Goal: Task Accomplishment & Management: Complete application form

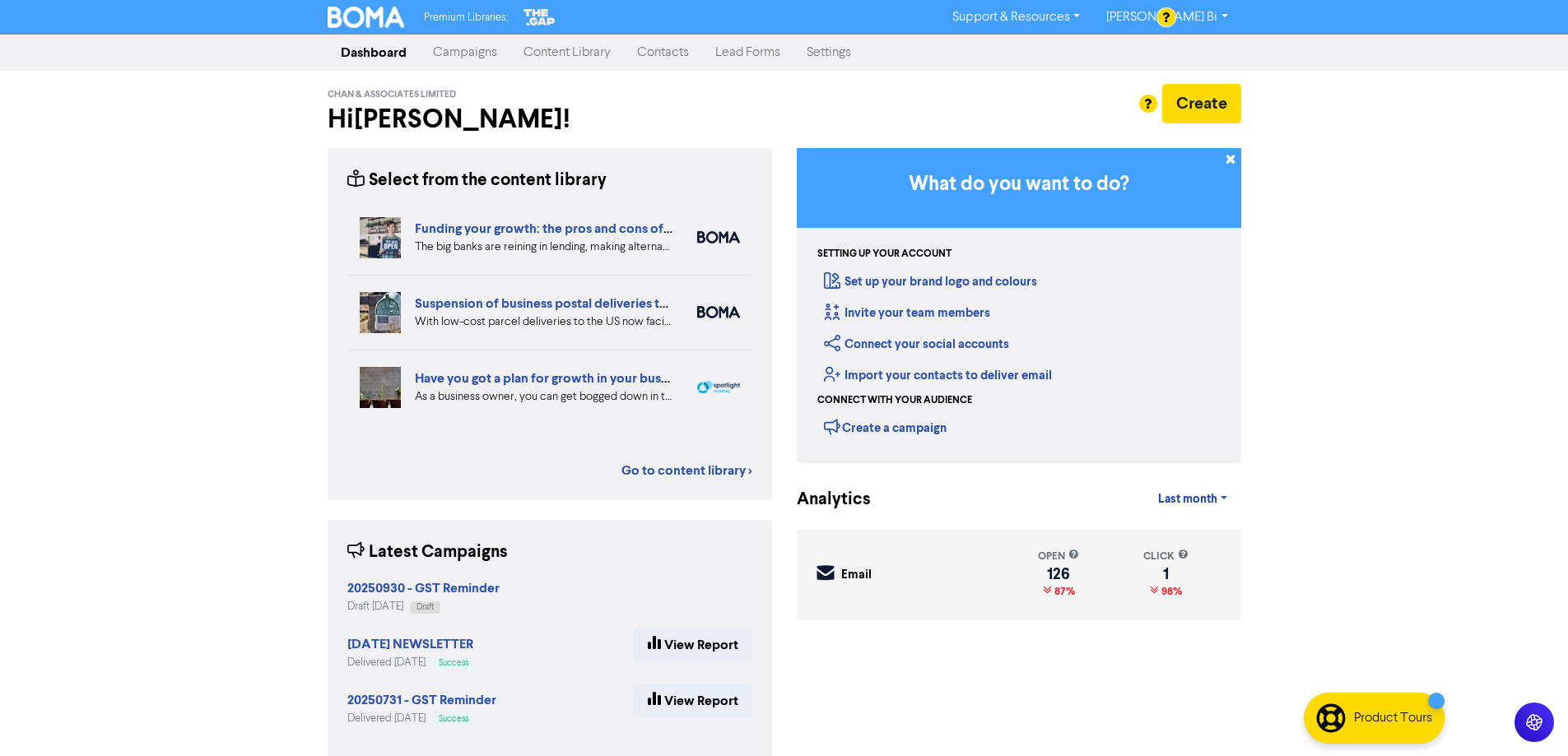
drag, startPoint x: 667, startPoint y: 46, endPoint x: 607, endPoint y: 33, distance: 61.4
click at [667, 47] on link "Contacts" at bounding box center [664, 53] width 78 height 33
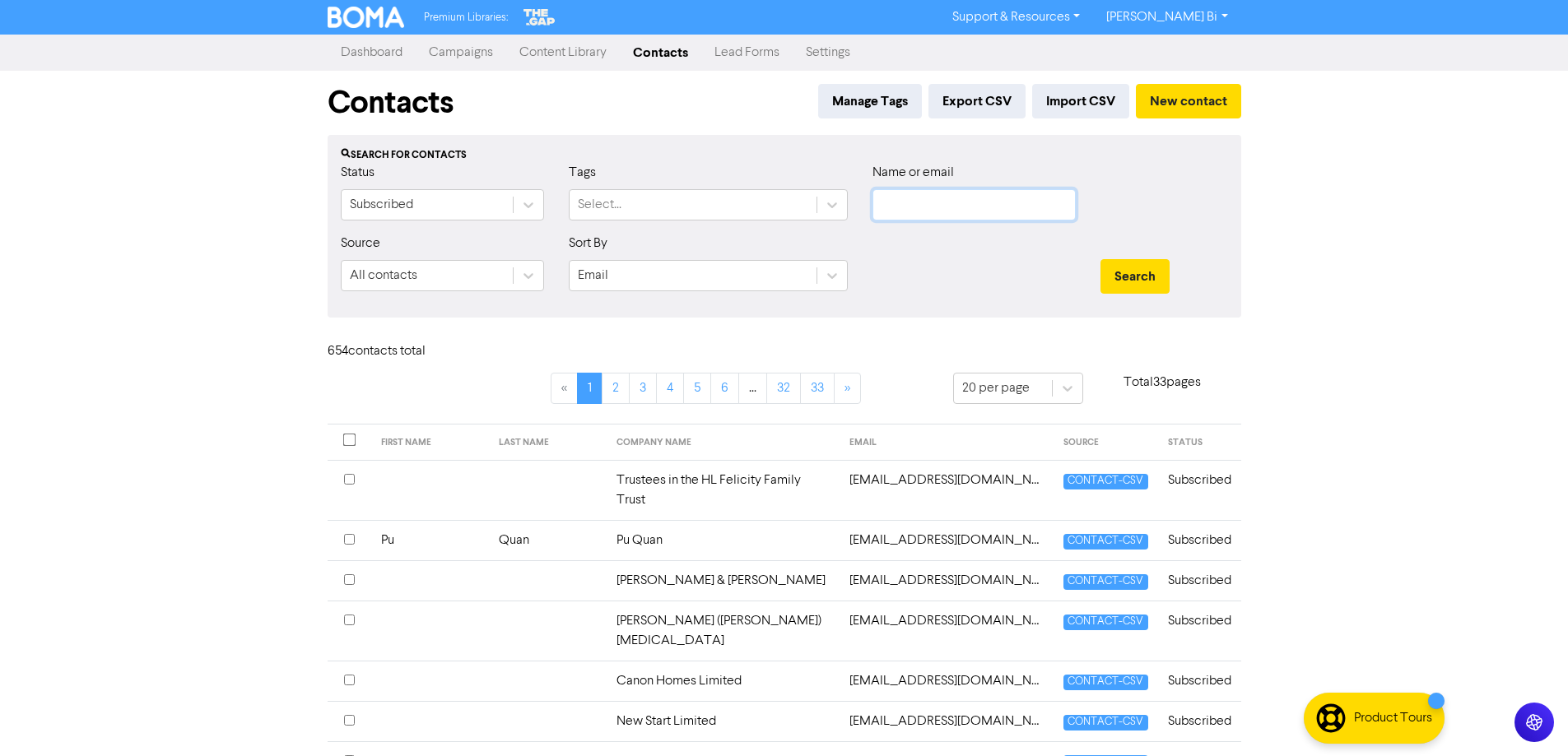
click at [930, 205] on input "text" at bounding box center [974, 204] width 204 height 31
paste input "cole.proebstel@gmail.com"
type input "cole.proebstel@gmail.com"
click at [1134, 281] on button "Search" at bounding box center [1135, 276] width 69 height 35
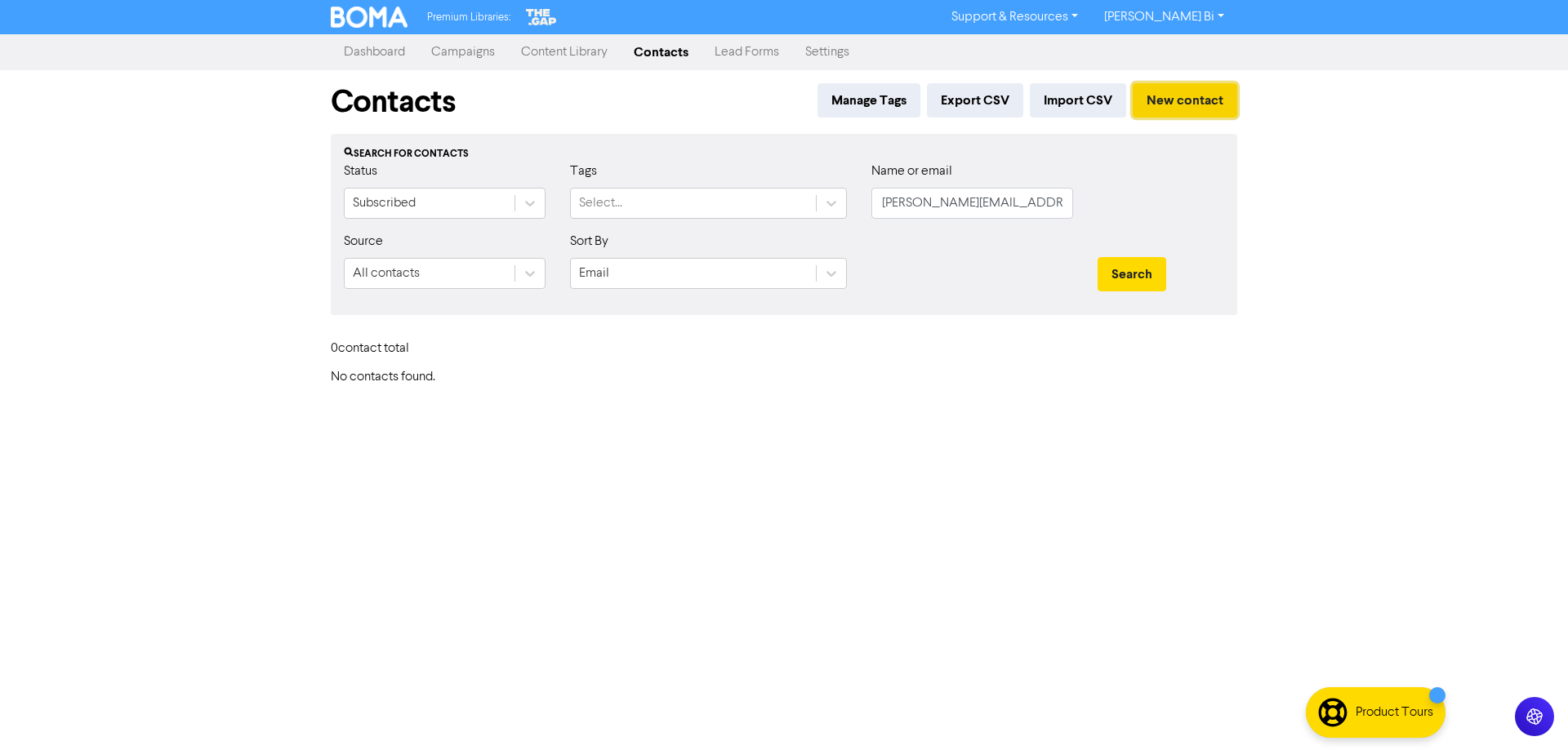
click at [1204, 100] on button "New contact" at bounding box center [1185, 100] width 105 height 34
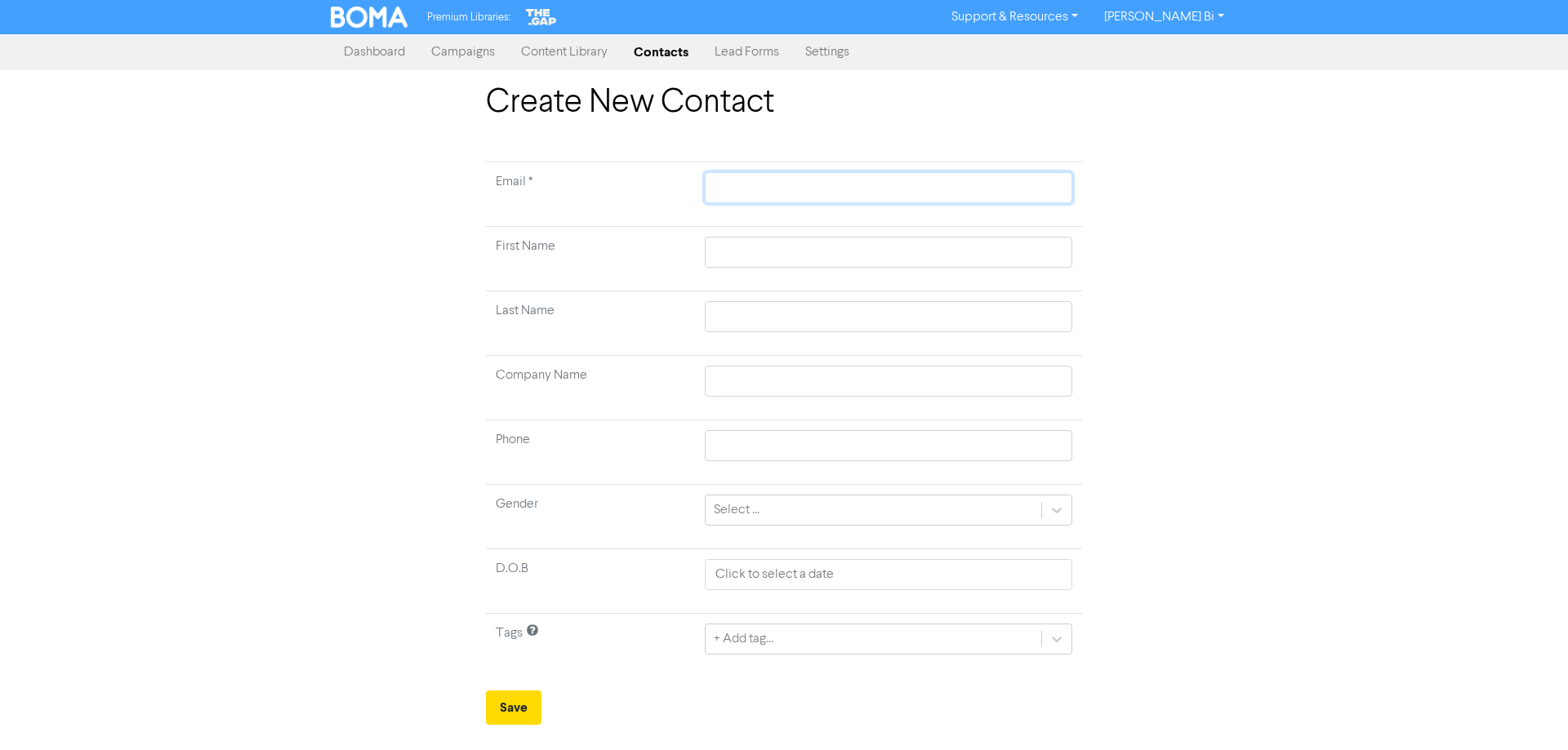
drag, startPoint x: 729, startPoint y: 195, endPoint x: 696, endPoint y: 208, distance: 35.5
click at [729, 195] on input "text" at bounding box center [889, 188] width 368 height 31
paste input "cole.proebstel@gmail.com"
type input "cole.proebstel@gmail.com"
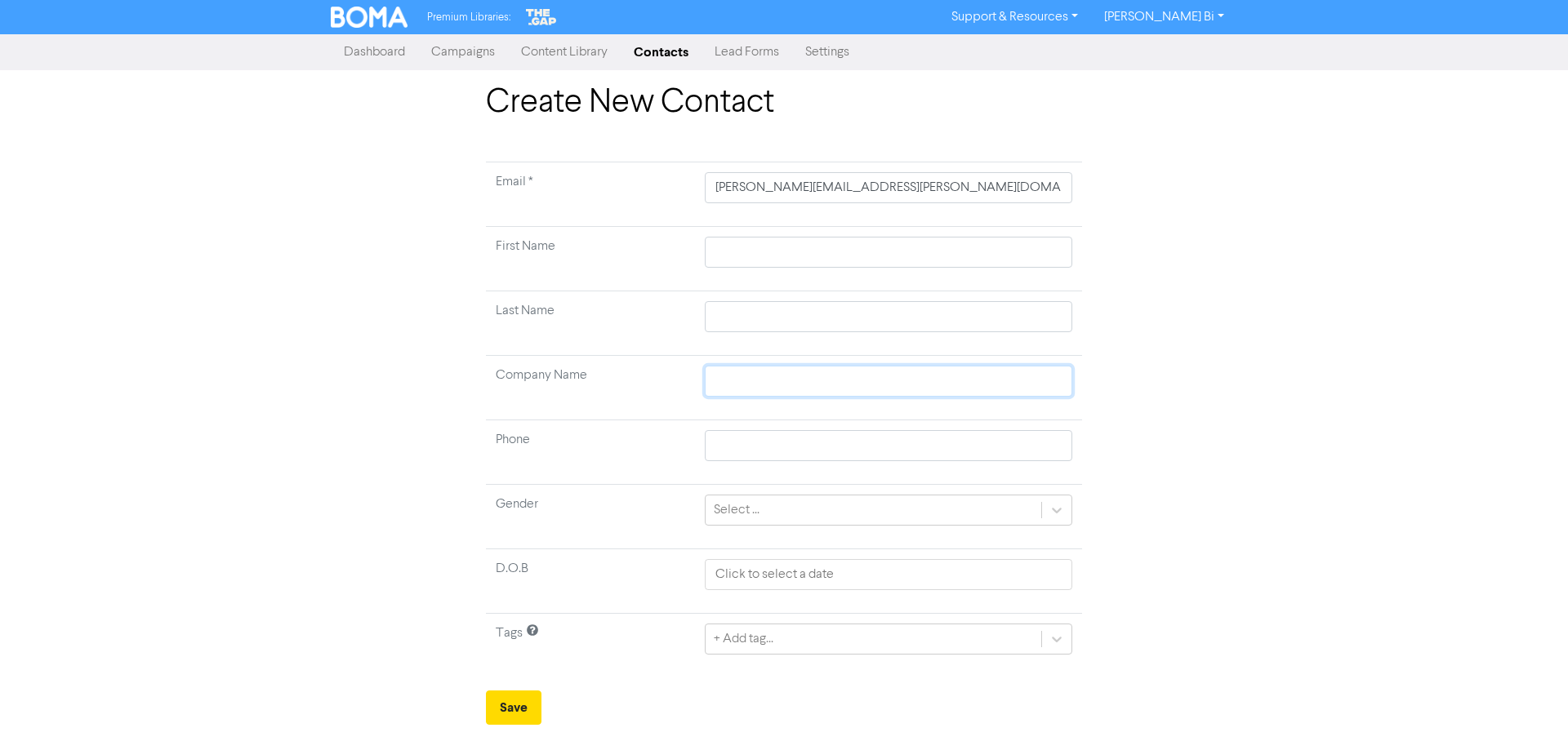
click at [733, 389] on input "text" at bounding box center [889, 381] width 368 height 31
paste input "Alcon Intelligence Limited"
type input "Alcon Intelligence Limited"
click at [516, 713] on button "Save" at bounding box center [514, 708] width 56 height 34
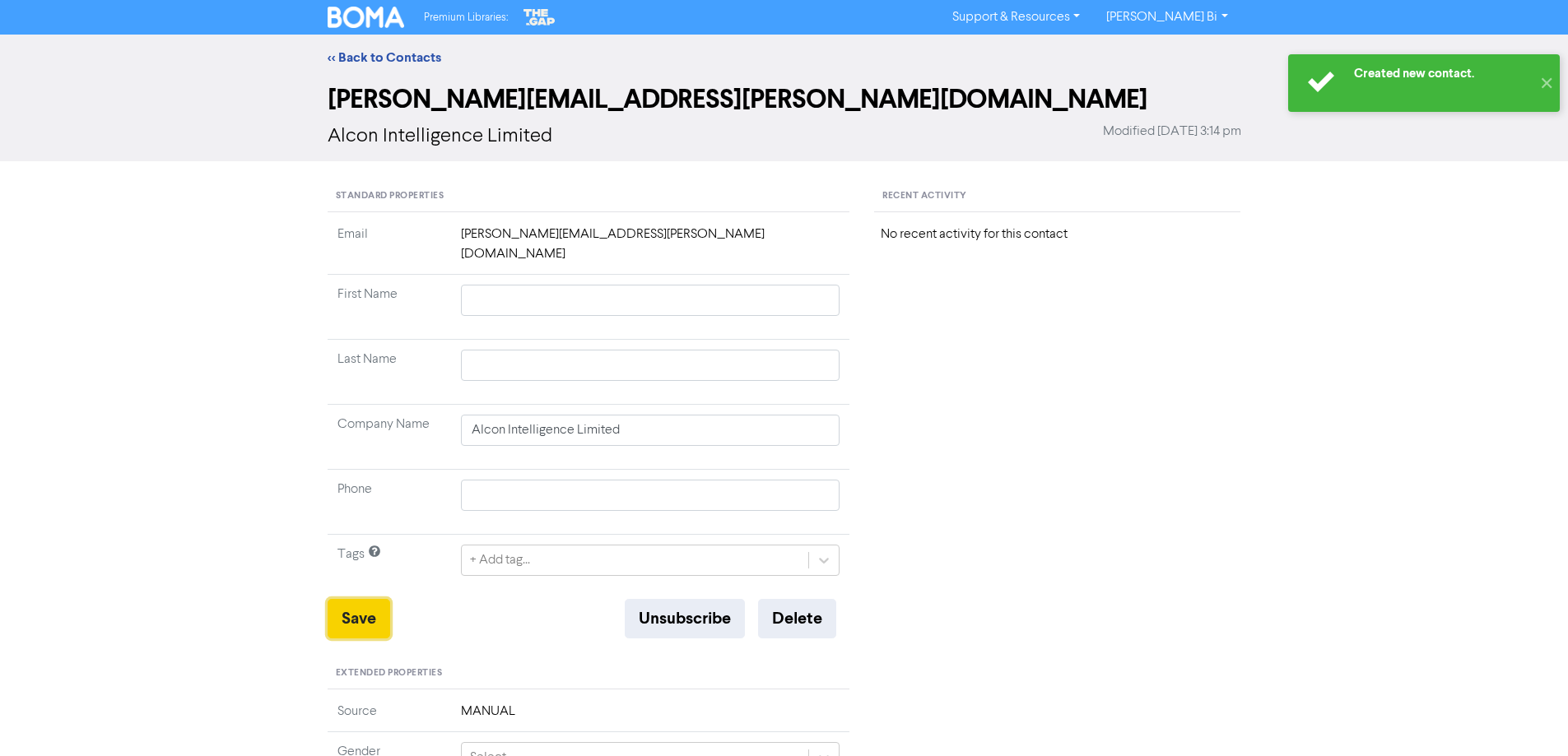
click at [370, 604] on button "Save" at bounding box center [358, 618] width 63 height 39
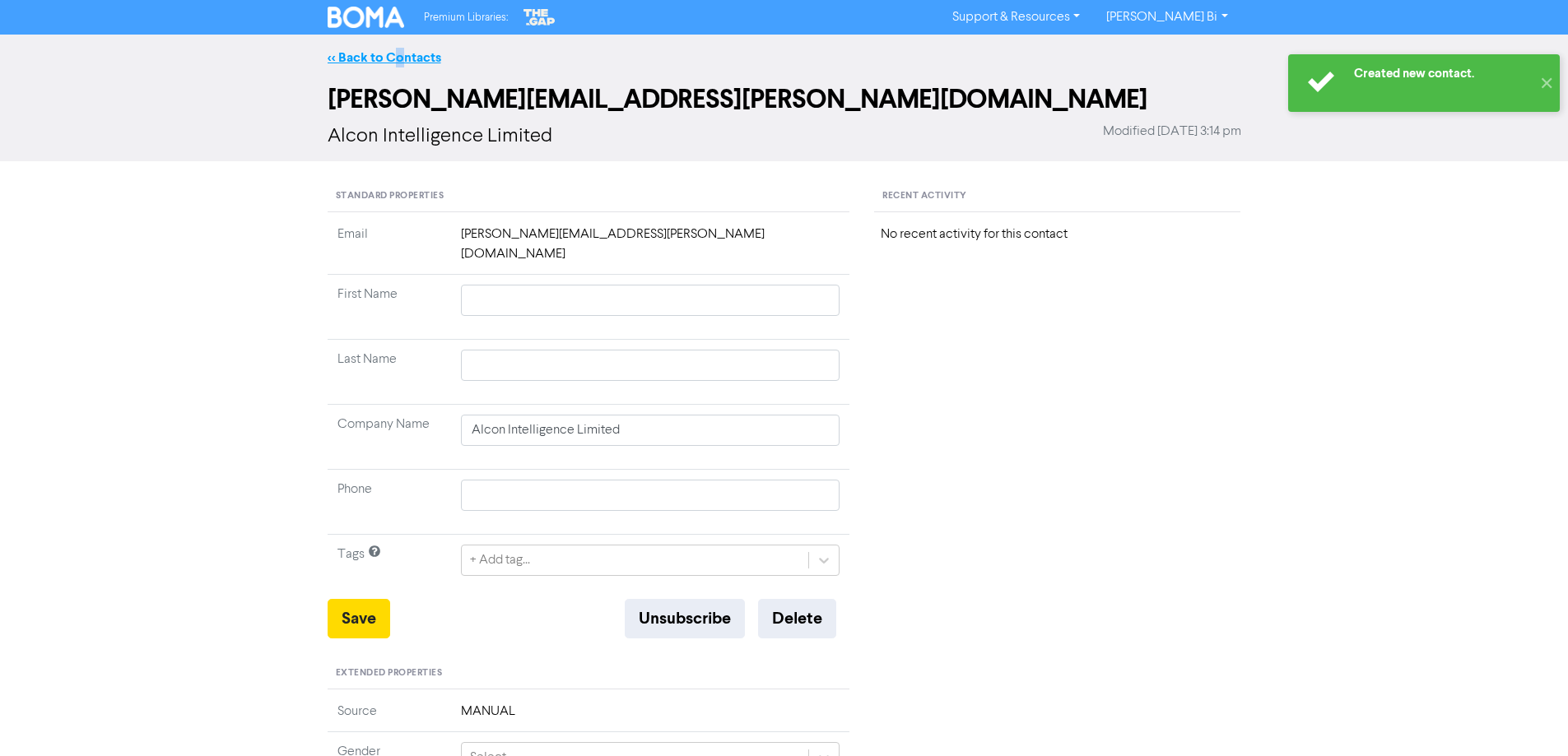
click at [401, 52] on div "<< Back to Contacts" at bounding box center [784, 57] width 1568 height 46
click at [400, 52] on link "<< Back to Contacts" at bounding box center [384, 57] width 114 height 16
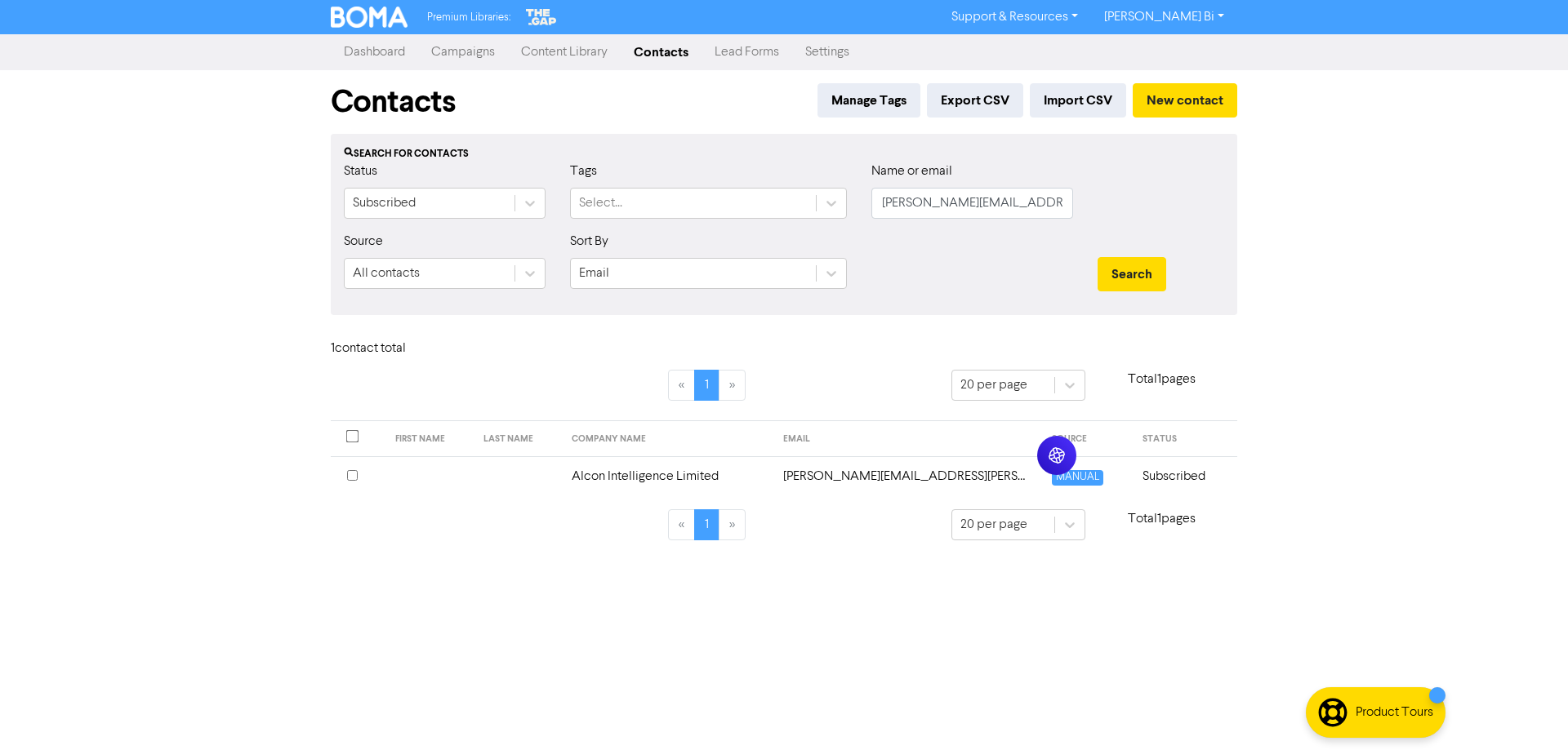
click at [200, 378] on div "Premium Libraries: Support & Resources Video Tutorials FAQ & Guides Marketing E…" at bounding box center [784, 375] width 1568 height 750
click at [206, 224] on div "Premium Libraries: Support & Resources Video Tutorials FAQ & Guides Marketing E…" at bounding box center [784, 375] width 1568 height 750
drag, startPoint x: 1051, startPoint y: 210, endPoint x: 789, endPoint y: 215, distance: 262.0
click at [789, 216] on div "Status Subscribed Tags Select... Name or email cole.proebstel@gmail.com" at bounding box center [784, 197] width 905 height 70
click at [940, 210] on input "text" at bounding box center [972, 203] width 202 height 31
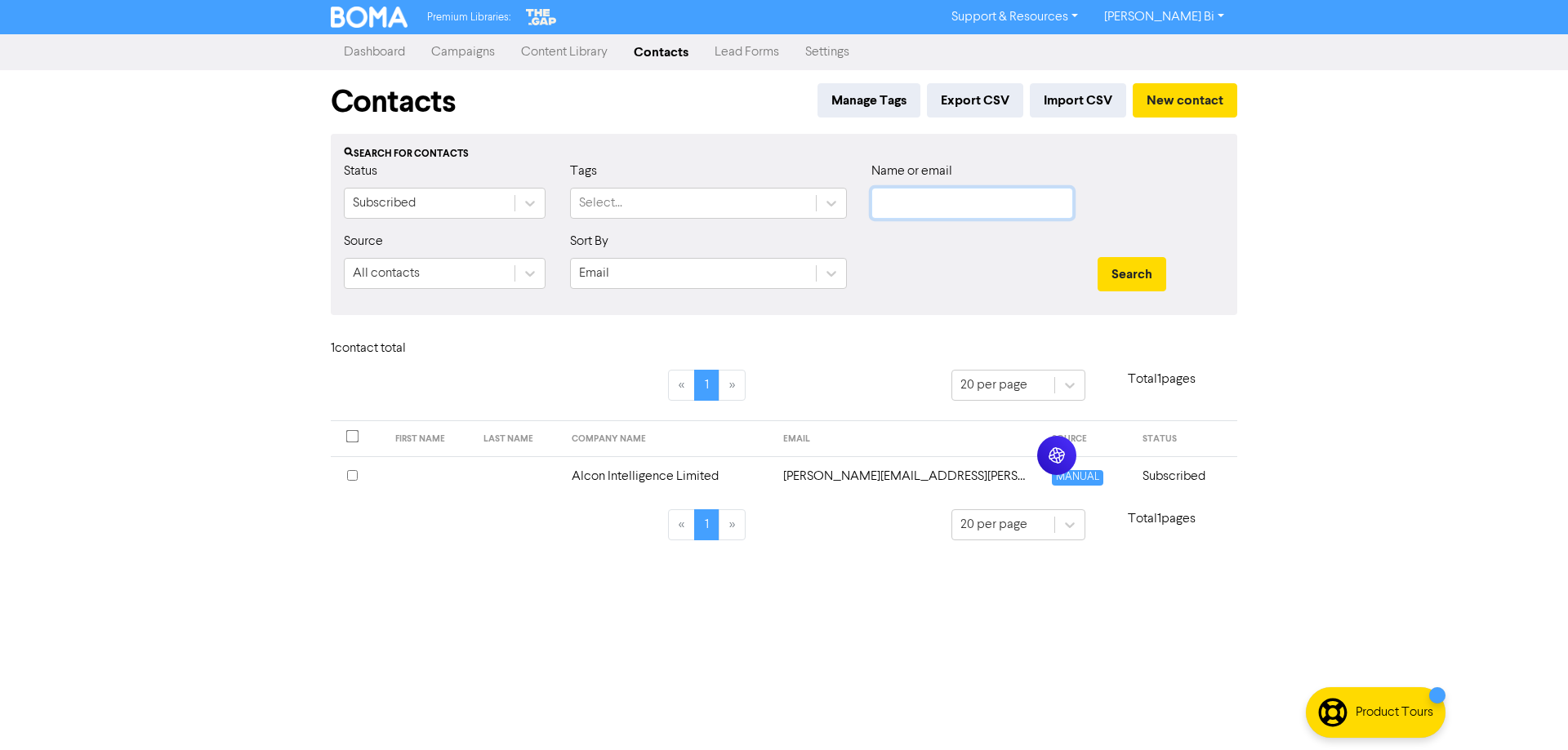
paste input "Tech Med Pathway Limited"
type input "Tech Med Pathway Limited"
click at [1118, 271] on button "Search" at bounding box center [1132, 274] width 69 height 34
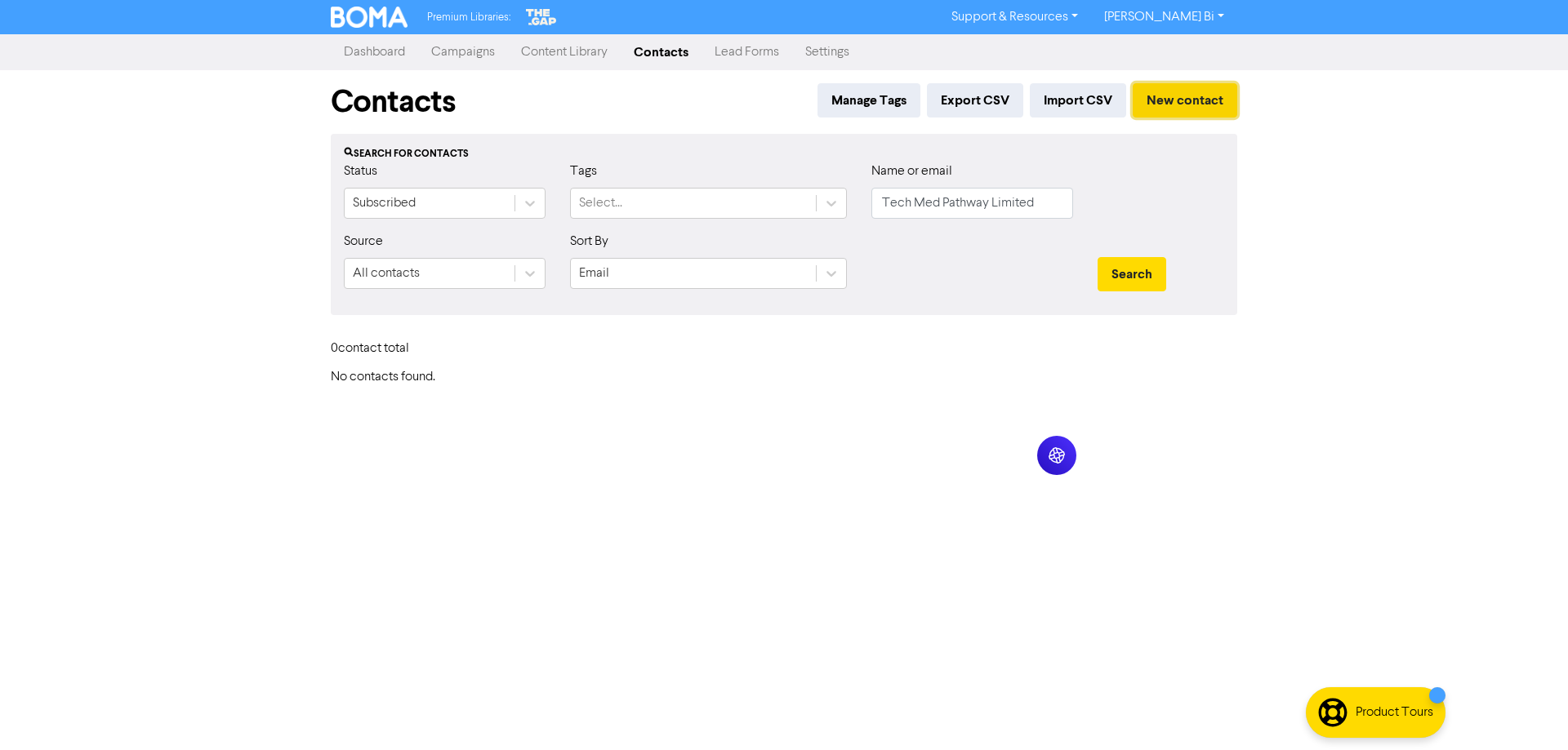
click at [1175, 102] on button "New contact" at bounding box center [1185, 100] width 105 height 34
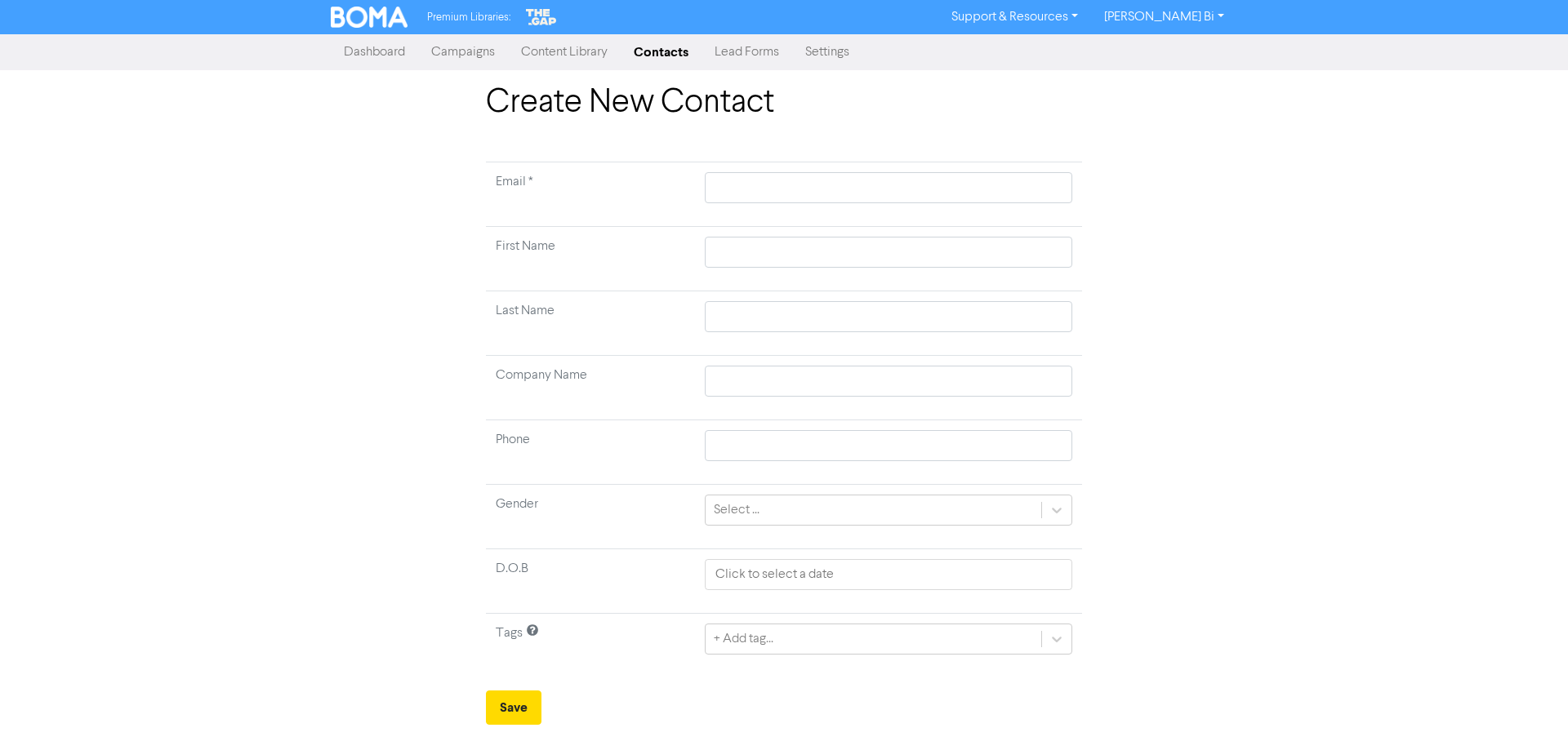
click at [763, 397] on td at bounding box center [888, 389] width 387 height 65
click at [761, 381] on input "text" at bounding box center [889, 381] width 368 height 31
paste input "Tech Med Pathway Limited"
type input "Tech Med Pathway Limited"
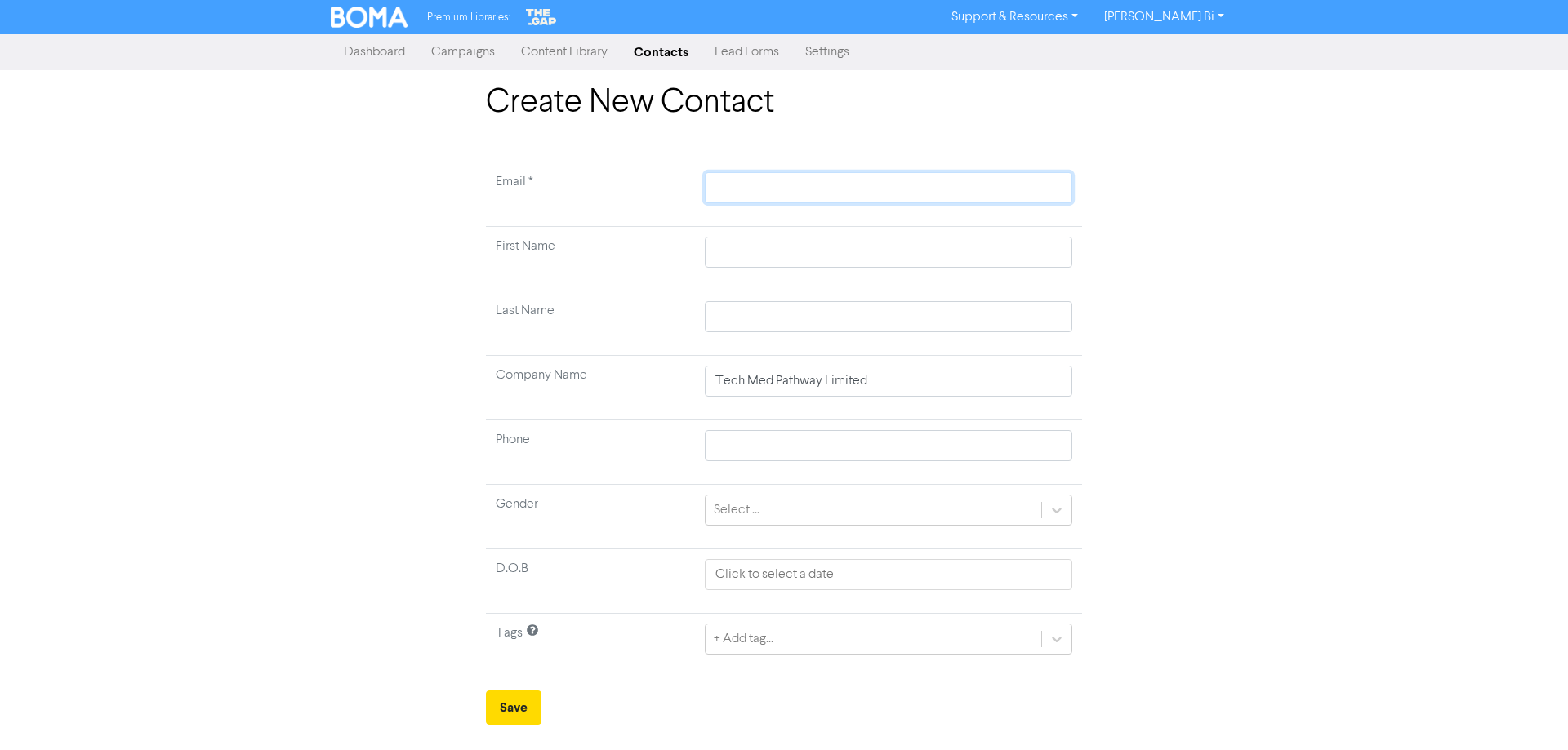
click at [730, 187] on input "text" at bounding box center [889, 188] width 368 height 31
paste input "[PERSON_NAME][EMAIL_ADDRESS][DOMAIN_NAME]"
type input "[PERSON_NAME][EMAIL_ADDRESS][DOMAIN_NAME]"
click at [516, 707] on button "Save" at bounding box center [514, 708] width 56 height 34
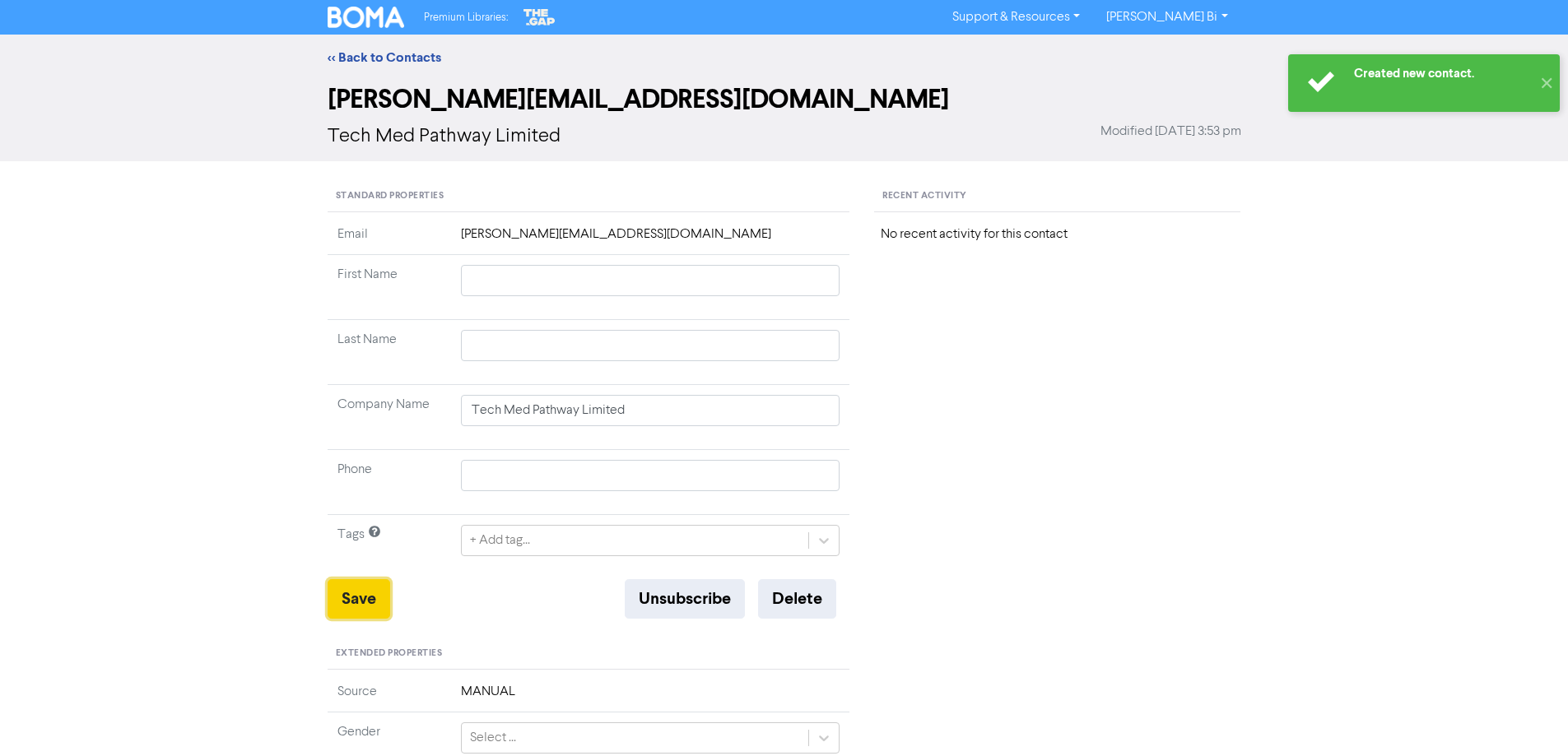
click at [365, 606] on button "Save" at bounding box center [358, 599] width 63 height 39
click at [385, 51] on link "<< Back to Contacts" at bounding box center [384, 57] width 114 height 16
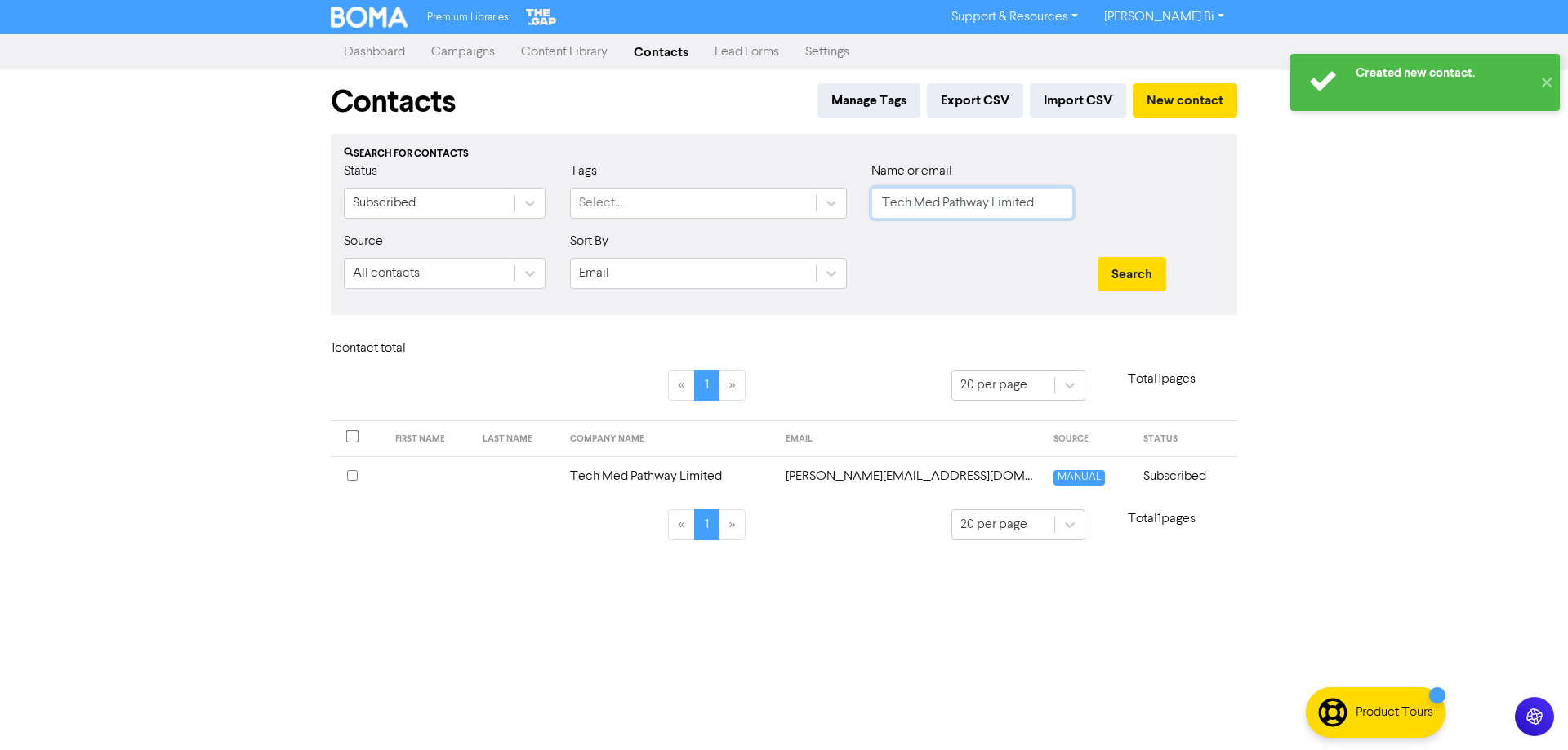
drag, startPoint x: 1049, startPoint y: 211, endPoint x: 558, endPoint y: 245, distance: 492.2
click at [558, 245] on form "Status Subscribed Tags Select... Name or email Tech Med Pathway Limited Source …" at bounding box center [784, 232] width 880 height 141
click at [1097, 257] on button "Search" at bounding box center [1132, 274] width 69 height 34
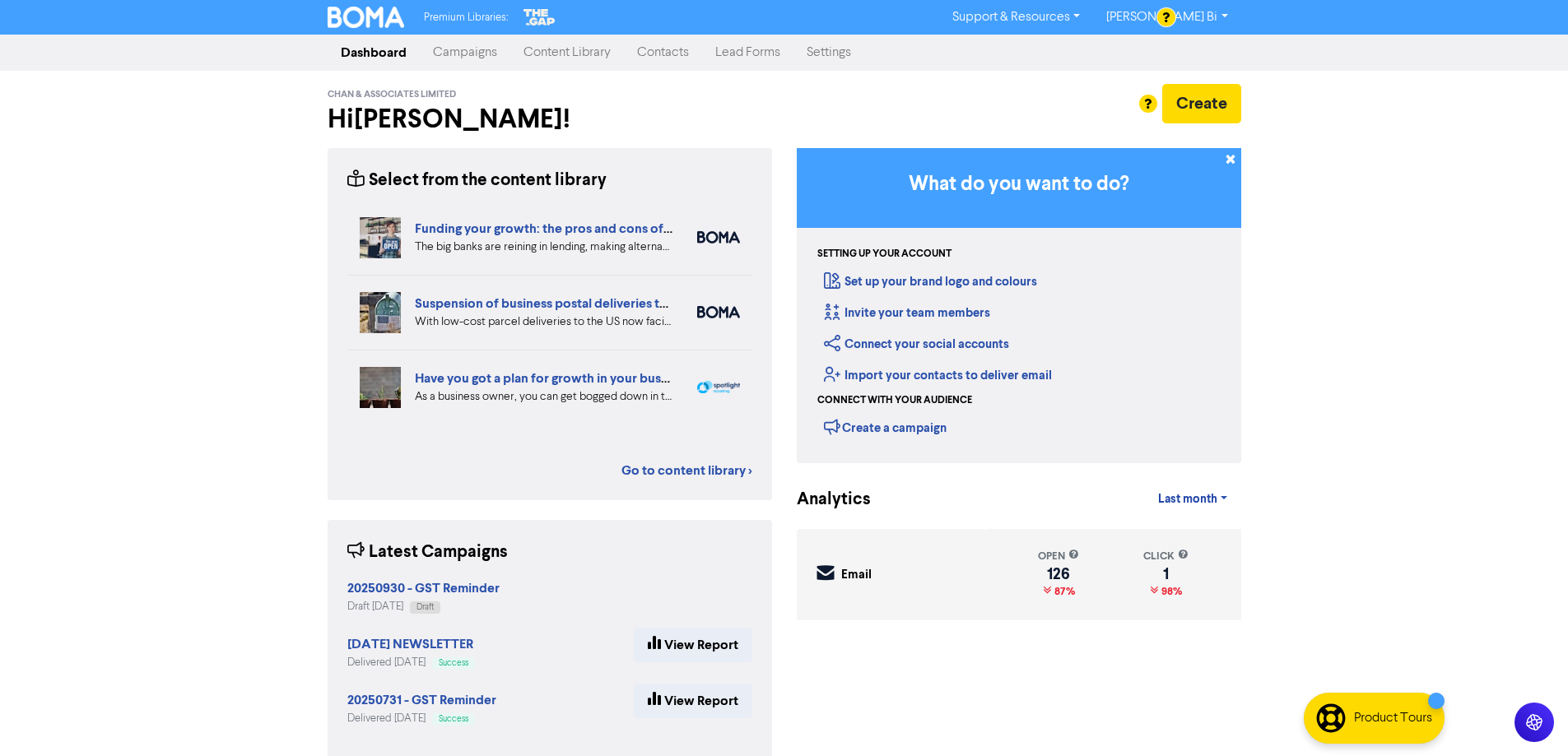
click at [677, 68] on link "Contacts" at bounding box center [664, 53] width 78 height 33
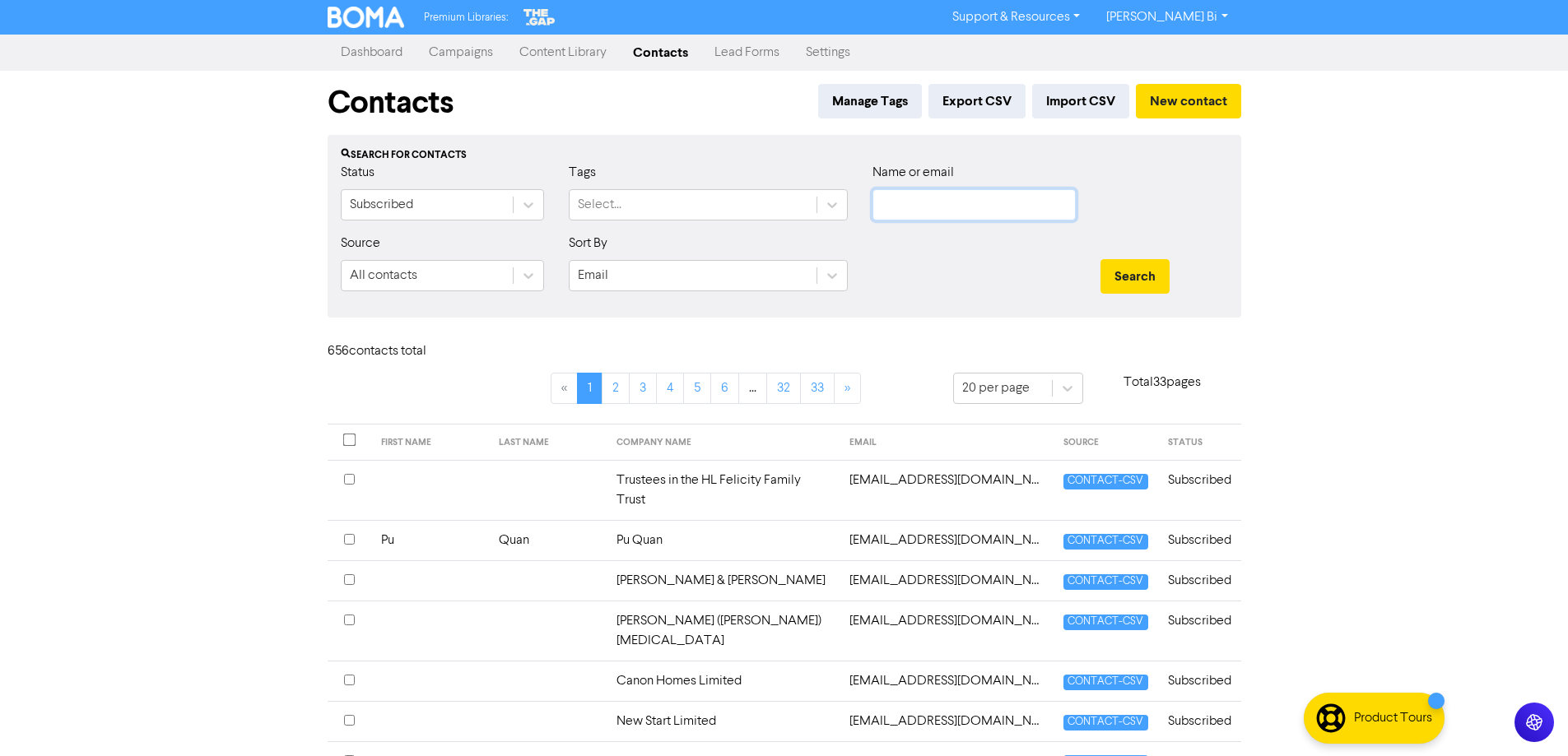
click at [918, 203] on input "text" at bounding box center [974, 204] width 204 height 31
type input "tech m"
click at [1101, 259] on button "Search" at bounding box center [1135, 276] width 69 height 35
